Goal: Check status: Check status

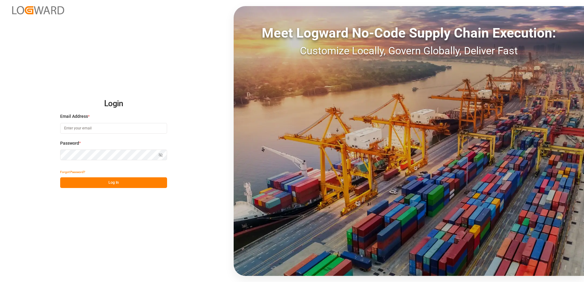
click at [129, 126] on input at bounding box center [113, 128] width 107 height 11
type input "[PERSON_NAME][EMAIL_ADDRESS][PERSON_NAME][DOMAIN_NAME]"
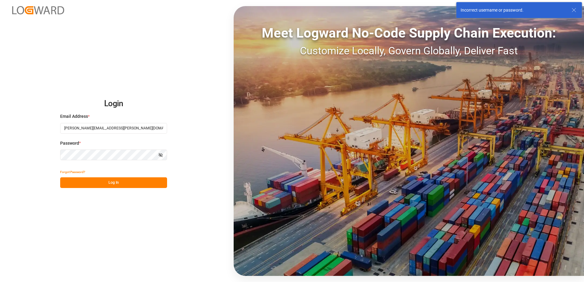
click at [159, 157] on icon "button" at bounding box center [160, 155] width 4 height 4
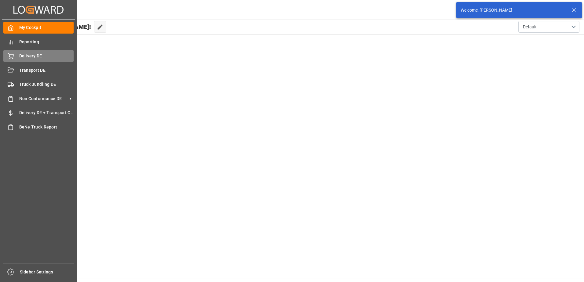
click at [18, 58] on div "Delivery DE Delivery DE" at bounding box center [38, 56] width 70 height 12
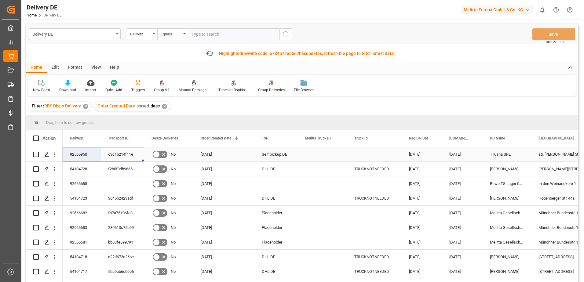
drag, startPoint x: 80, startPoint y: 155, endPoint x: 75, endPoint y: 155, distance: 5.2
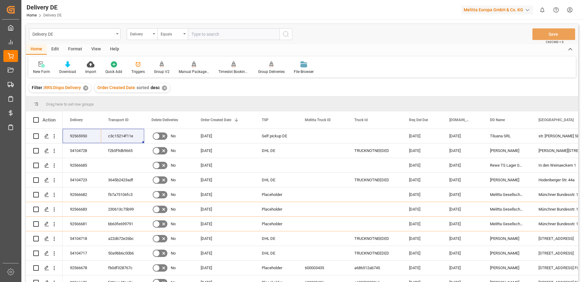
click at [568, 9] on html "Created by potrace 1.15, written by [PERSON_NAME] [DATE]-[DATE] Created by potr…" at bounding box center [292, 141] width 584 height 282
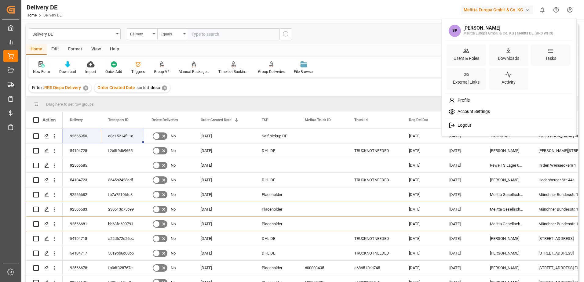
click at [471, 124] on div "Logout" at bounding box center [508, 125] width 125 height 11
